Goal: Use online tool/utility

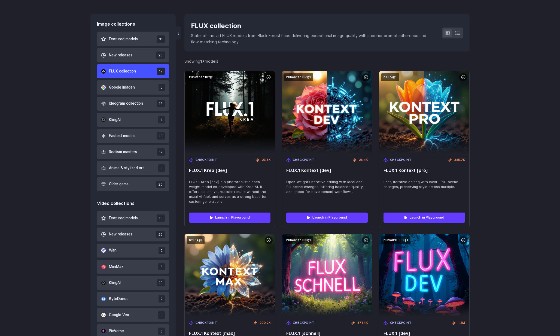
scroll to position [153, 0]
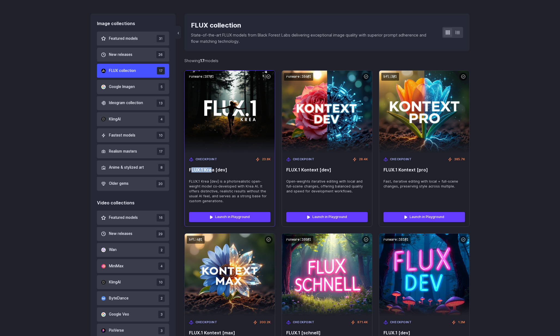
drag, startPoint x: 191, startPoint y: 169, endPoint x: 211, endPoint y: 168, distance: 20.7
click at [211, 168] on span "FLUX.1 Krea [dev]" at bounding box center [229, 169] width 81 height 5
click at [209, 194] on span "FLUX.1 Krea [dev] is a photorealistic open-weight model co‑developed with Krea …" at bounding box center [229, 191] width 81 height 25
click at [234, 215] on link "Launch in Playground" at bounding box center [229, 217] width 81 height 10
click at [231, 215] on link "Launch in Playground" at bounding box center [229, 217] width 81 height 10
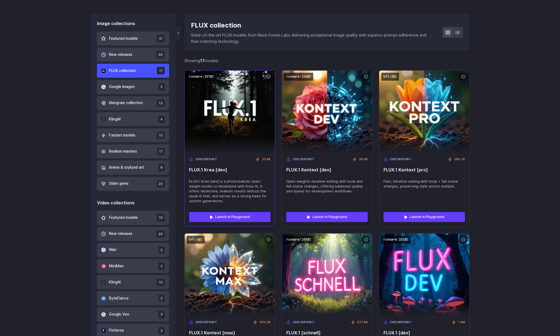
click at [248, 101] on img at bounding box center [229, 111] width 99 height 90
click at [217, 196] on span "FLUX.1 Krea [dev] is a photorealistic open-weight model co‑developed with Krea …" at bounding box center [229, 191] width 81 height 25
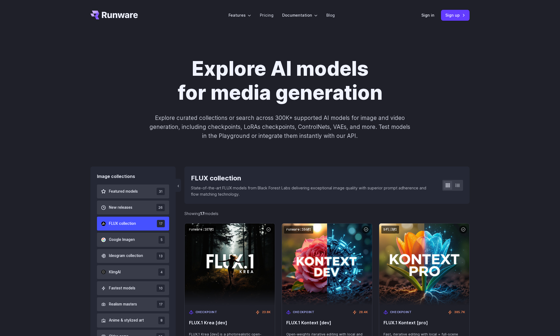
scroll to position [0, 0]
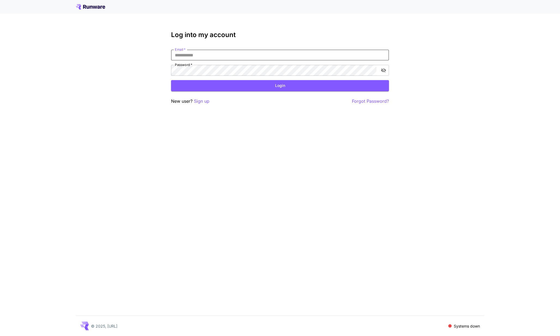
click at [227, 120] on div "Log into my account Email   * Email   * Password   * Password   * Login New use…" at bounding box center [280, 168] width 560 height 336
click at [450, 325] on span at bounding box center [450, 325] width 3 height 3
click at [462, 326] on p "Systems down" at bounding box center [467, 326] width 26 height 6
